Goal: Find specific page/section: Find specific page/section

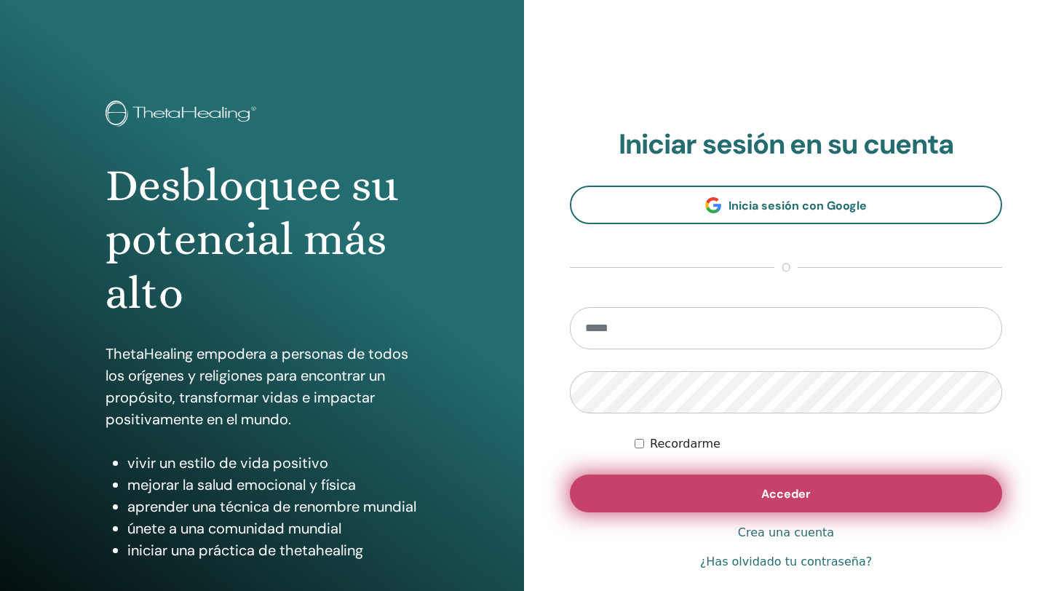
type input "**********"
click at [708, 498] on button "Acceder" at bounding box center [786, 494] width 433 height 38
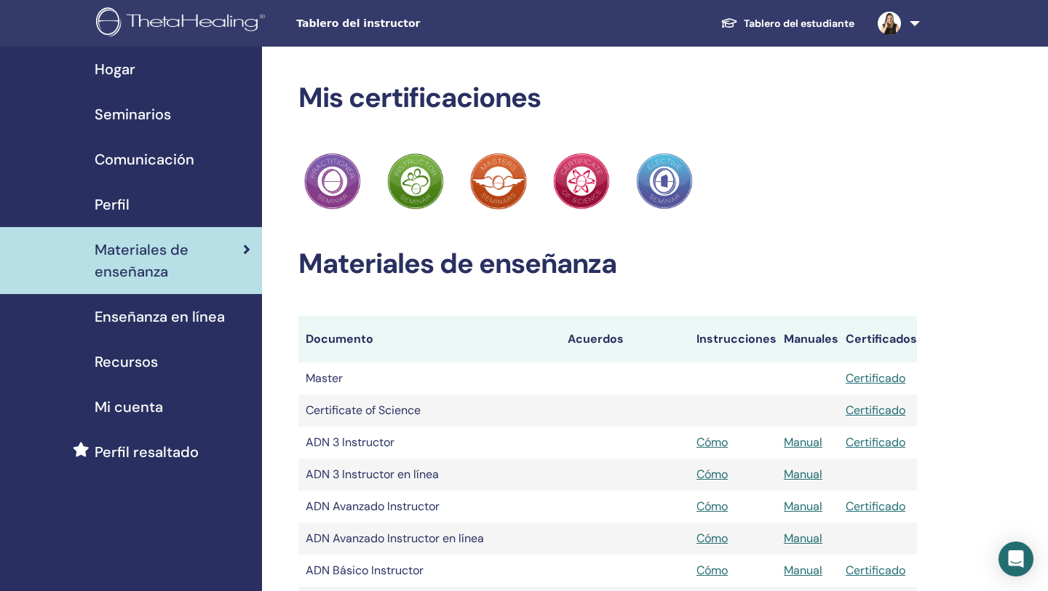
click at [375, 30] on span "Tablero del instructor" at bounding box center [405, 23] width 218 height 15
click at [117, 118] on span "Seminarios" at bounding box center [133, 114] width 76 height 22
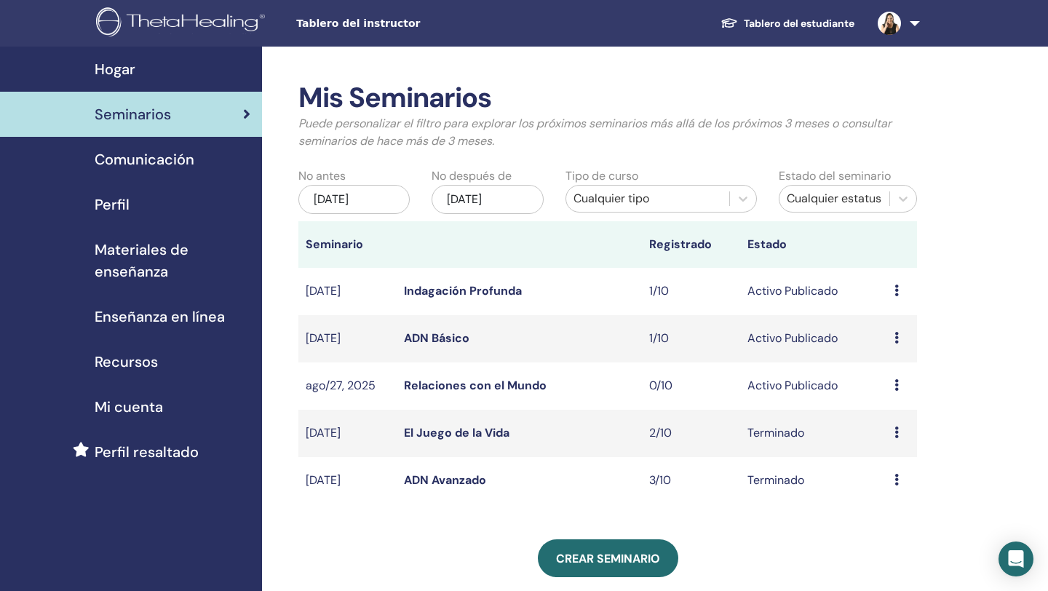
click at [491, 387] on link "Relaciones con el Mundo" at bounding box center [475, 385] width 143 height 15
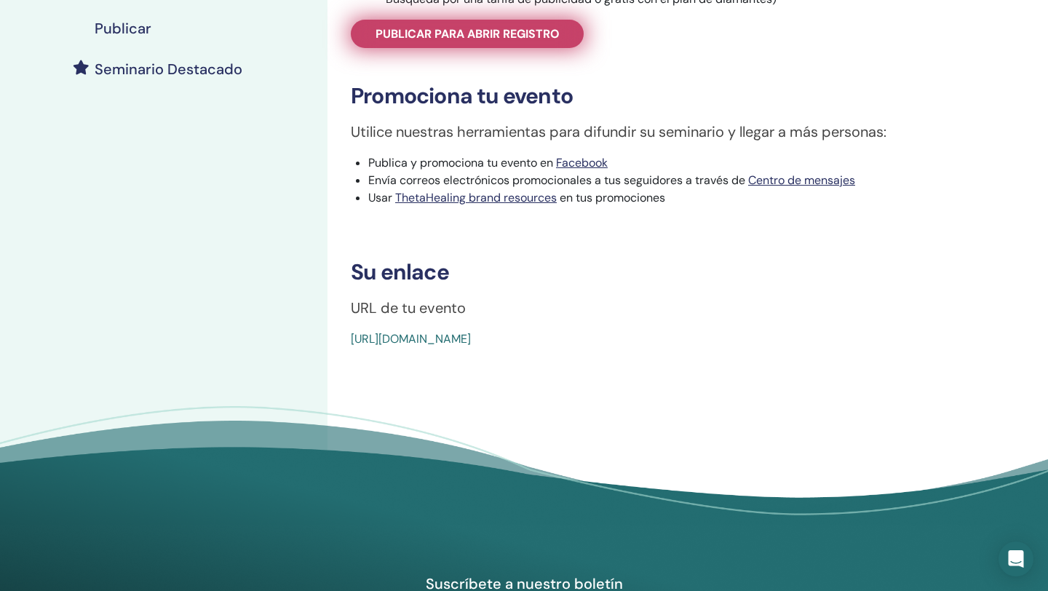
scroll to position [419, 0]
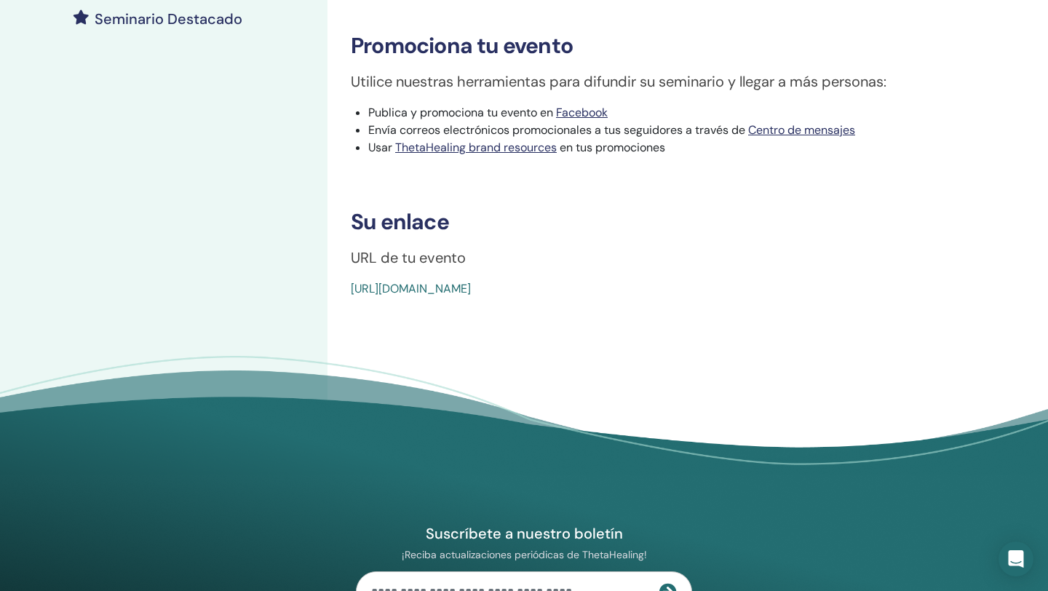
drag, startPoint x: 344, startPoint y: 288, endPoint x: 679, endPoint y: 292, distance: 335.7
copy link "https://www.thetahealing.com/seminar-372345-details.html"
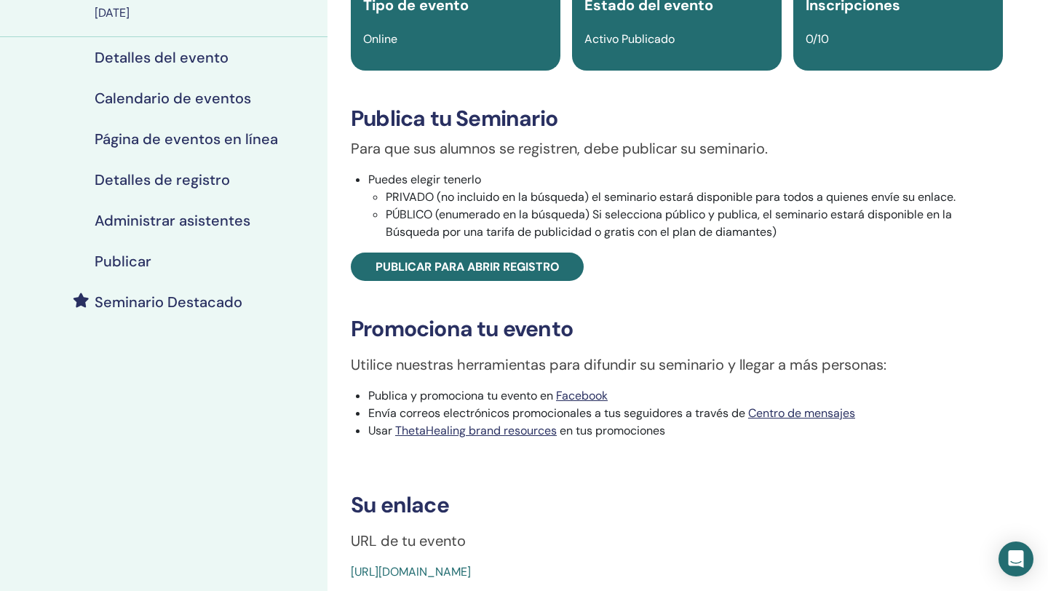
scroll to position [0, 0]
